Goal: Use online tool/utility: Utilize a website feature to perform a specific function

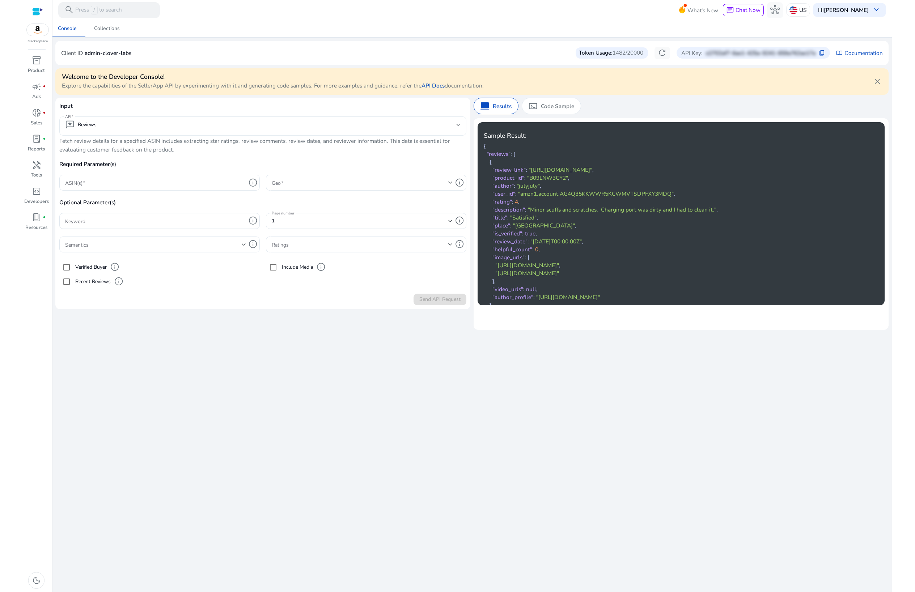
click at [136, 129] on mat-select-trigger "reviews Reviews" at bounding box center [260, 124] width 391 height 9
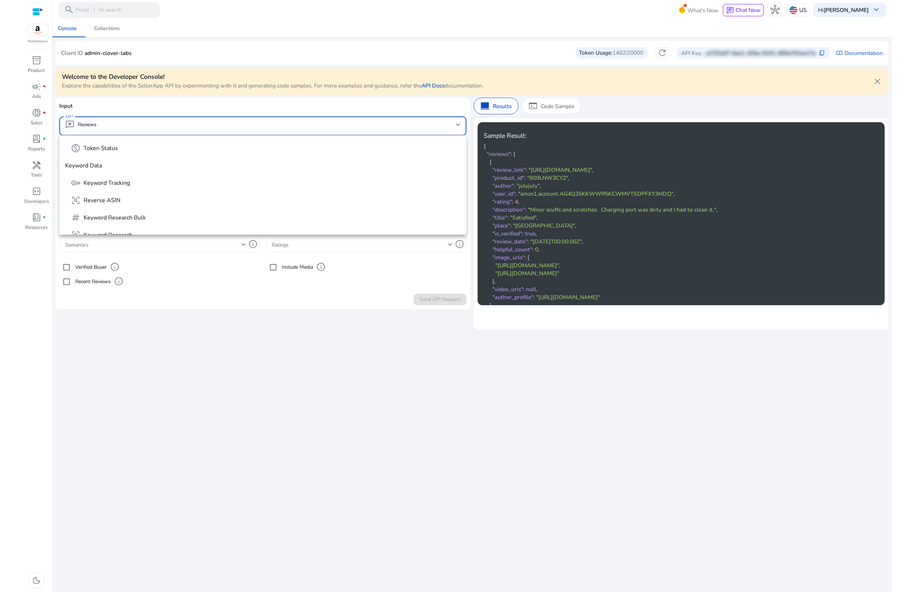
scroll to position [138, 0]
click at [140, 200] on span "frame_inspect Reverse ASIN" at bounding box center [266, 200] width 390 height 9
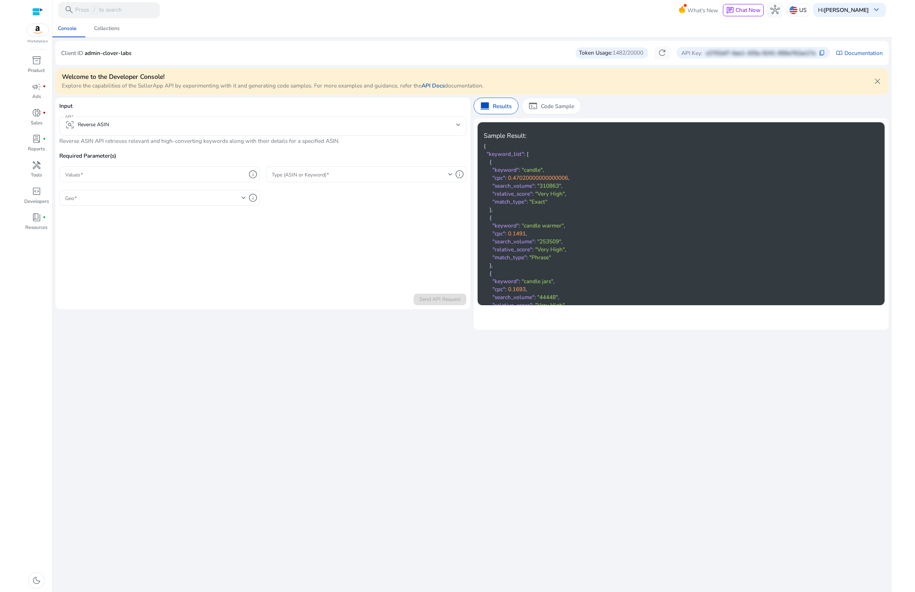
click at [142, 180] on div at bounding box center [155, 174] width 181 height 16
paste input "**********"
type input "**********"
click at [305, 174] on span at bounding box center [360, 174] width 177 height 8
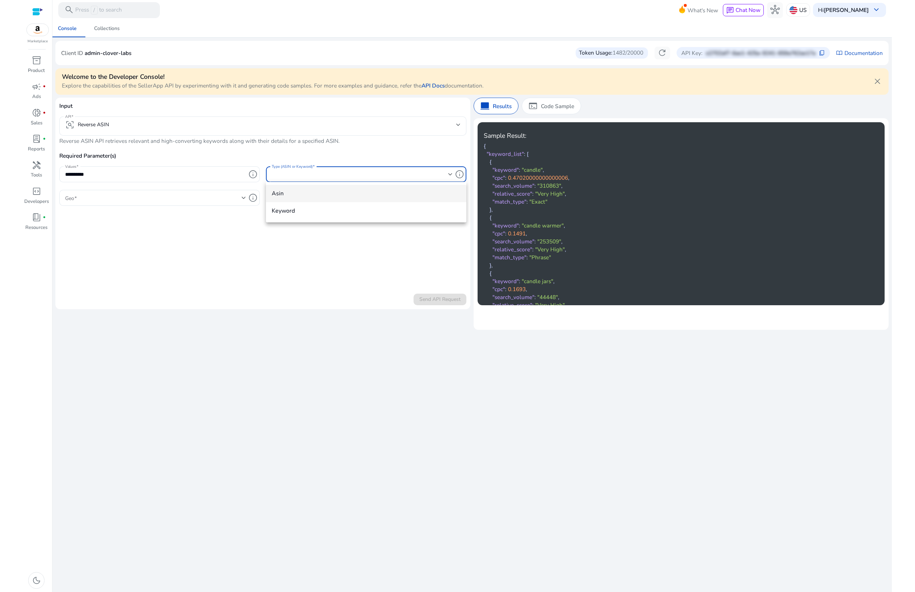
click at [306, 195] on span "asin" at bounding box center [366, 194] width 189 height 8
click at [213, 199] on span at bounding box center [153, 198] width 177 height 8
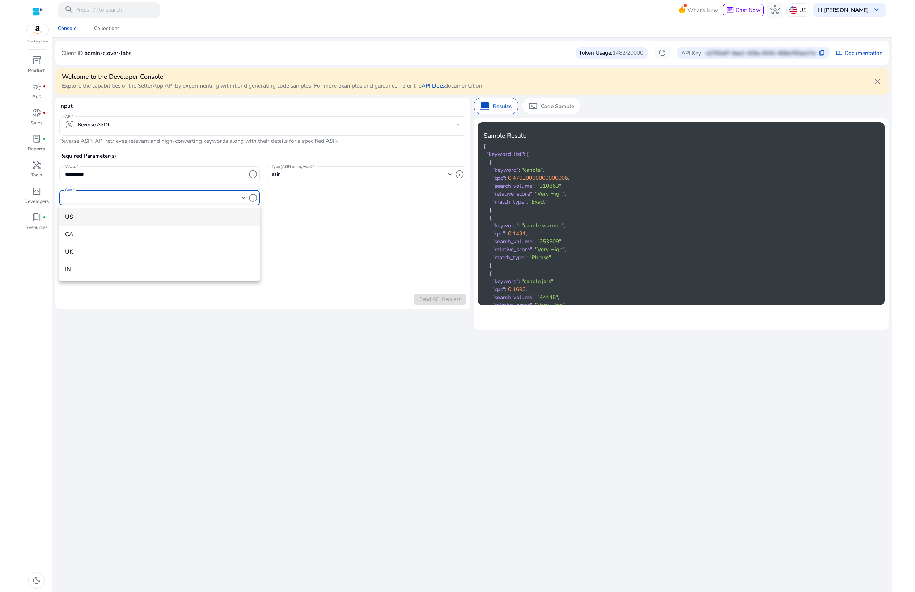
click at [161, 212] on mat-option "US" at bounding box center [159, 216] width 200 height 17
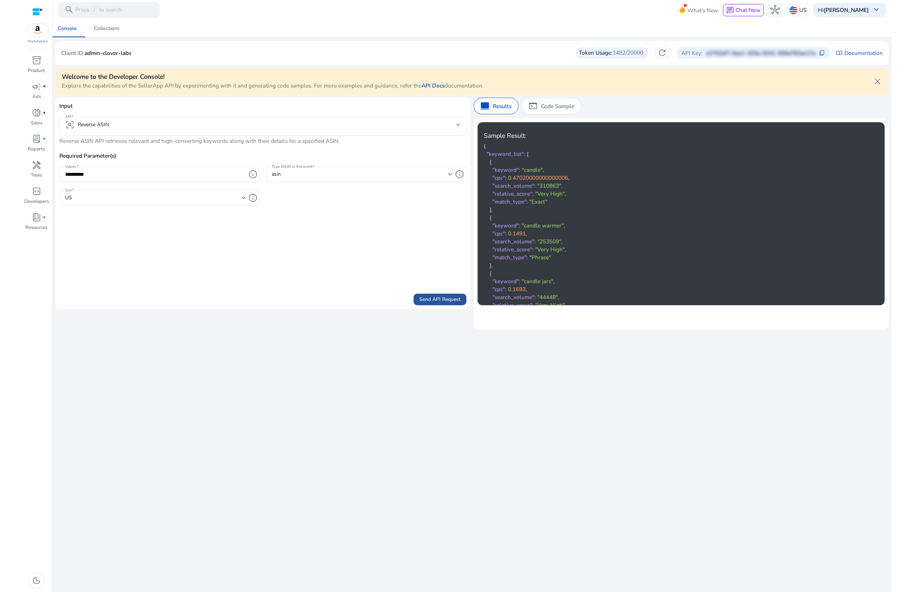
click at [453, 302] on span "Send API Request" at bounding box center [439, 300] width 41 height 8
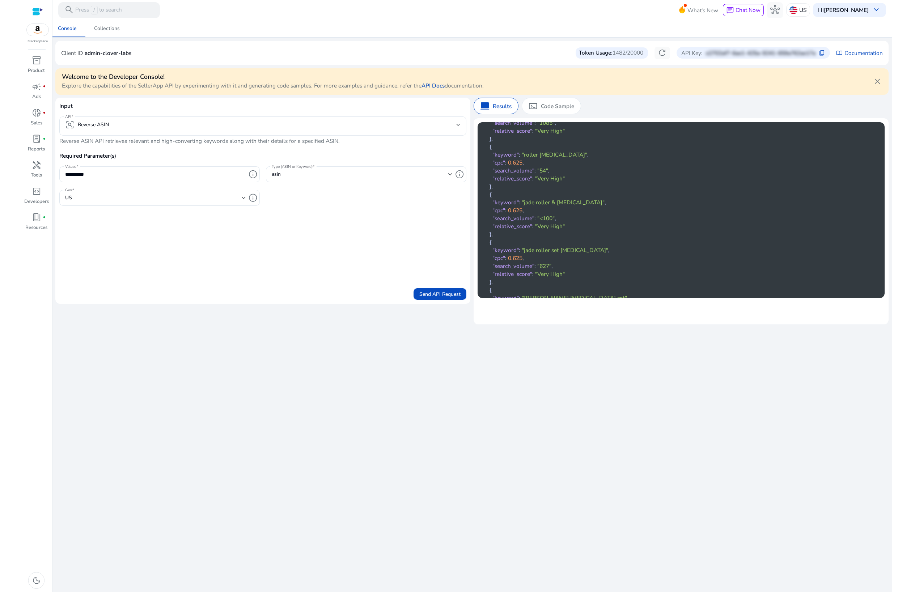
scroll to position [2274, 0]
